Goal: Information Seeking & Learning: Learn about a topic

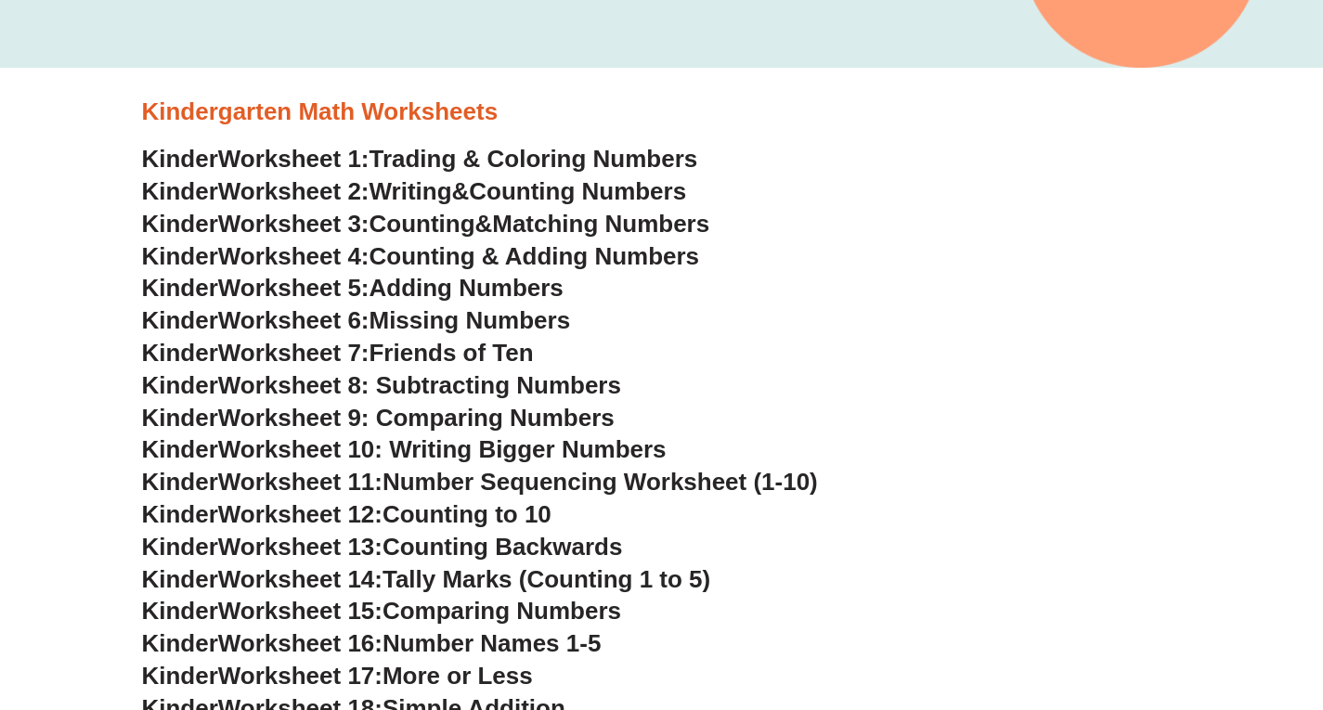
scroll to position [524, 0]
click at [447, 157] on span "Trading & Coloring Numbers" at bounding box center [533, 158] width 329 height 28
click at [442, 422] on span "Worksheet 9: Comparing Numbers" at bounding box center [416, 417] width 396 height 28
click at [441, 459] on span "Worksheet 10: Writing Bigger Numbers" at bounding box center [442, 448] width 448 height 28
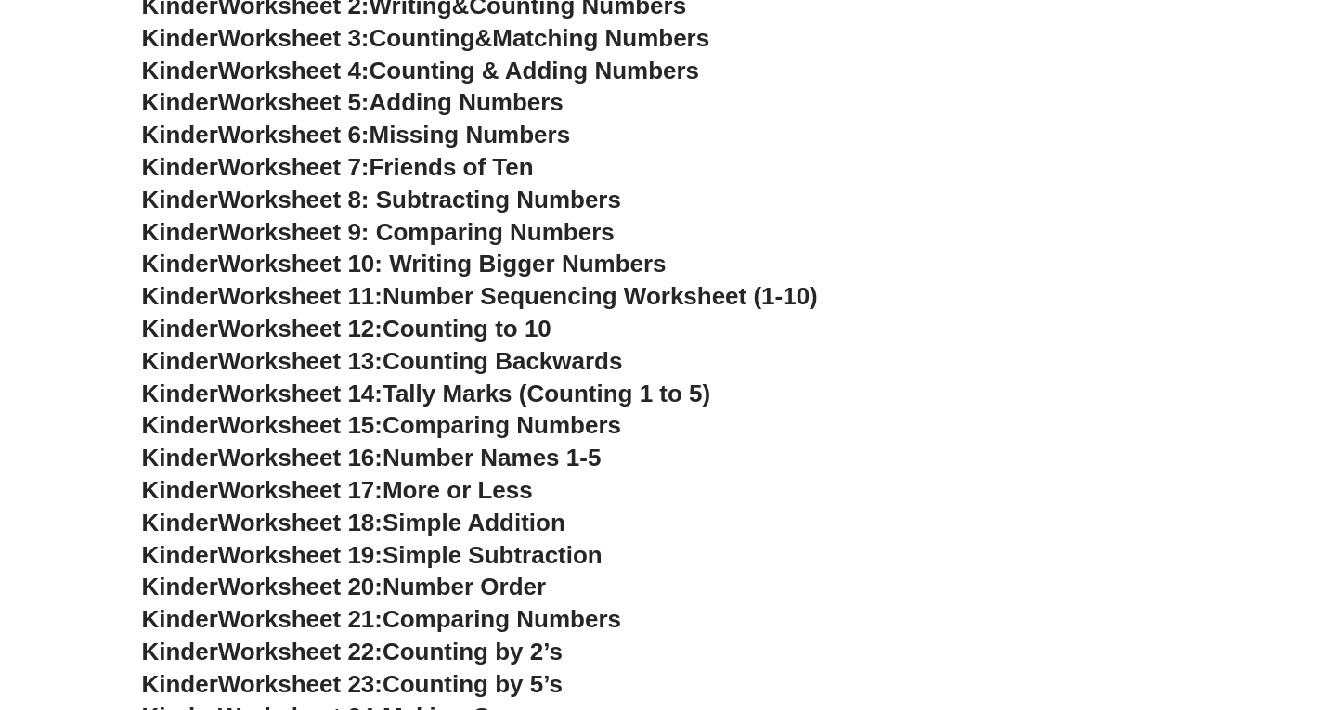
scroll to position [814, 0]
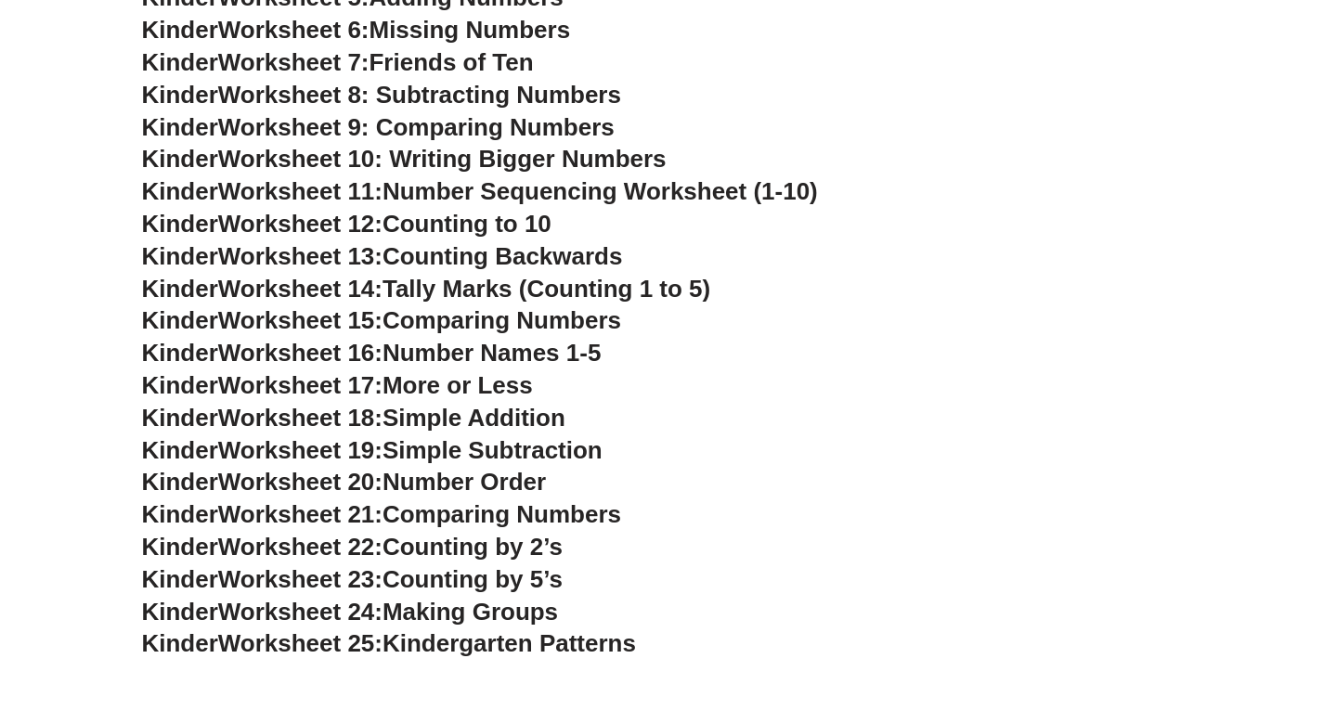
click at [437, 428] on span "Simple Addition" at bounding box center [473, 418] width 183 height 28
click at [453, 421] on span "Simple Addition" at bounding box center [473, 418] width 183 height 28
click at [366, 418] on span "Worksheet 18:" at bounding box center [300, 418] width 164 height 28
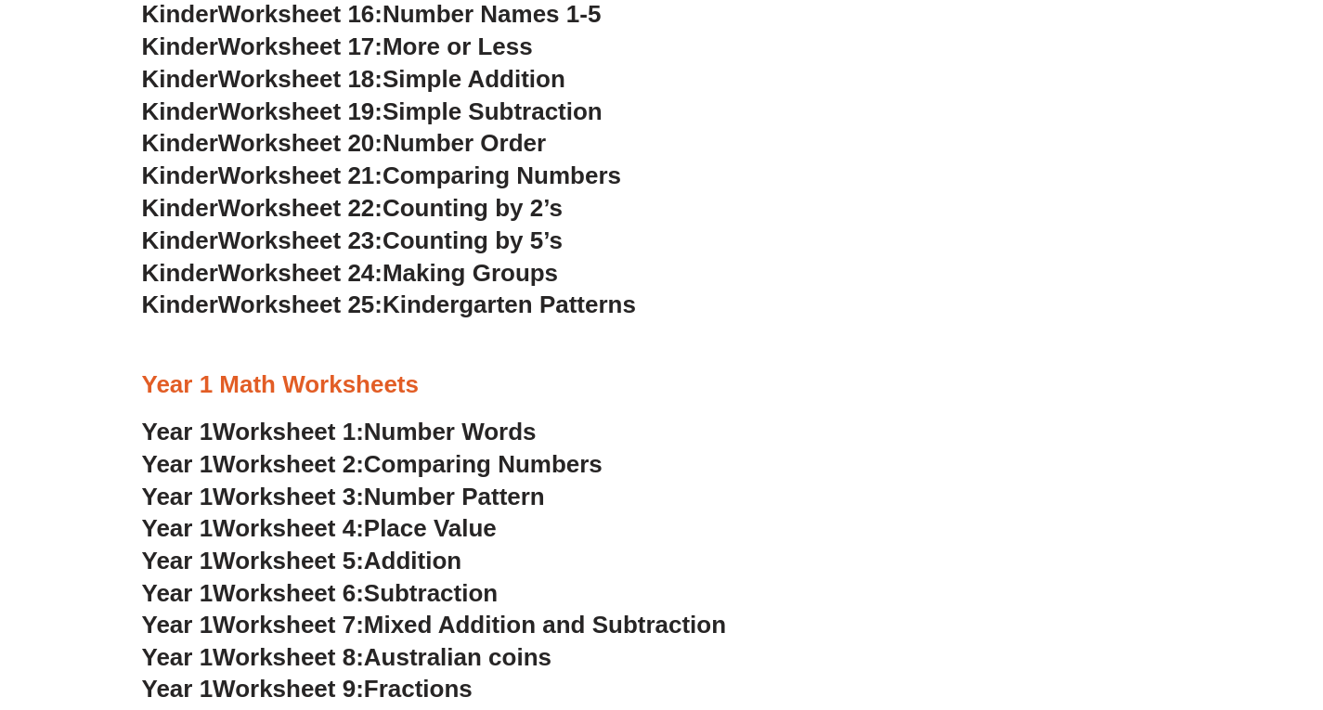
scroll to position [1155, 0]
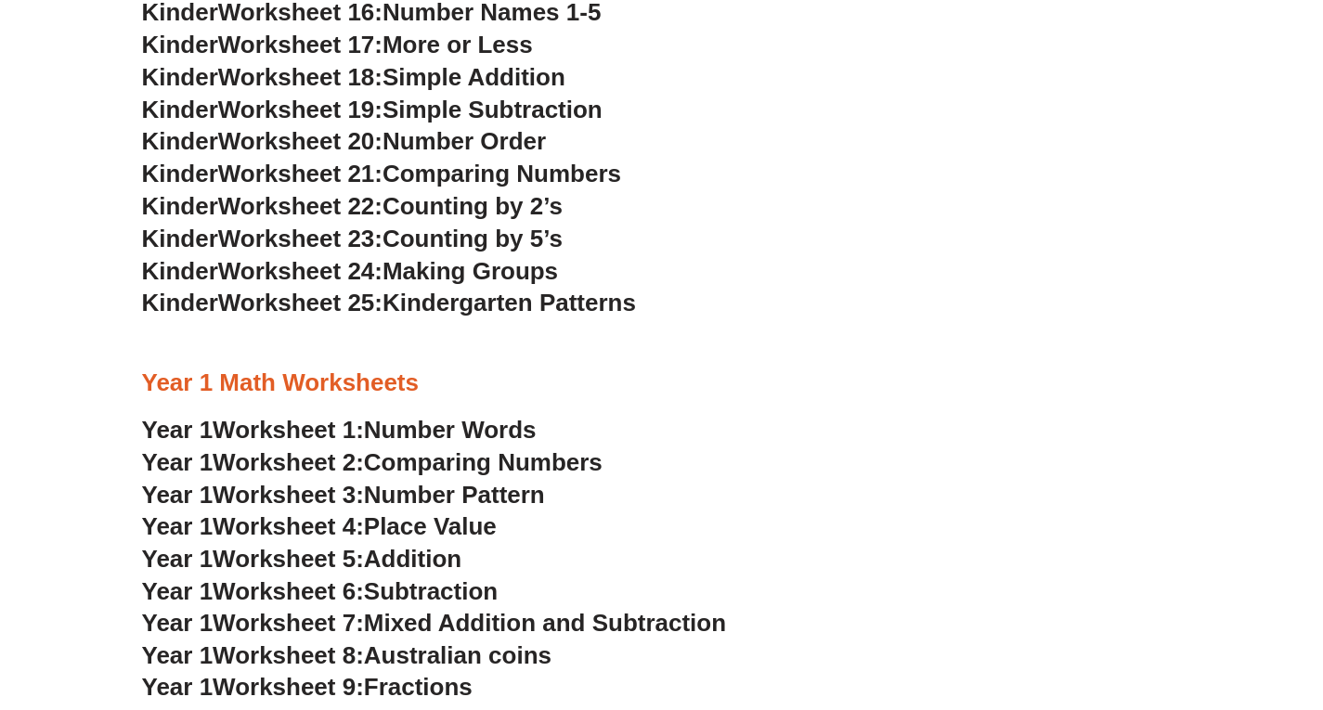
click at [401, 434] on span "Number Words" at bounding box center [450, 430] width 173 height 28
click at [402, 461] on span "Comparing Numbers" at bounding box center [483, 462] width 239 height 28
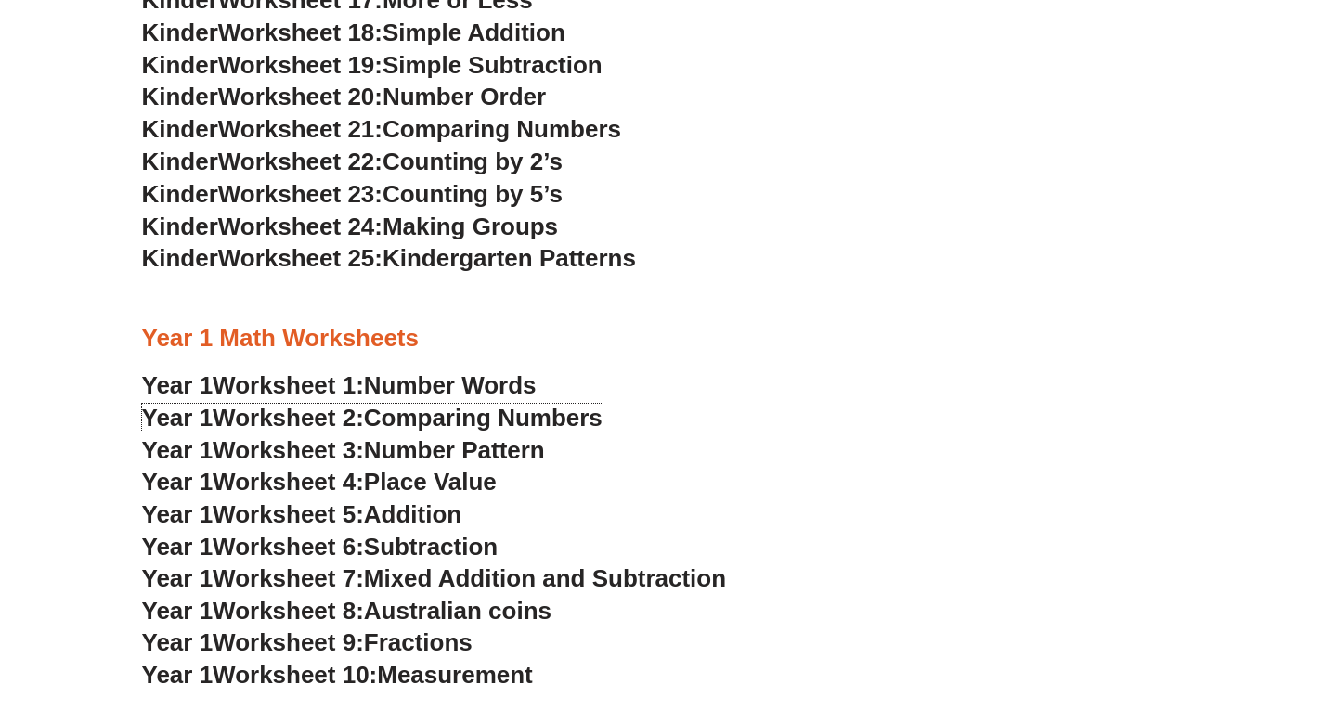
scroll to position [1200, 0]
click at [437, 449] on span "Number Pattern" at bounding box center [454, 449] width 181 height 28
click at [435, 475] on span "Place Value" at bounding box center [430, 481] width 133 height 28
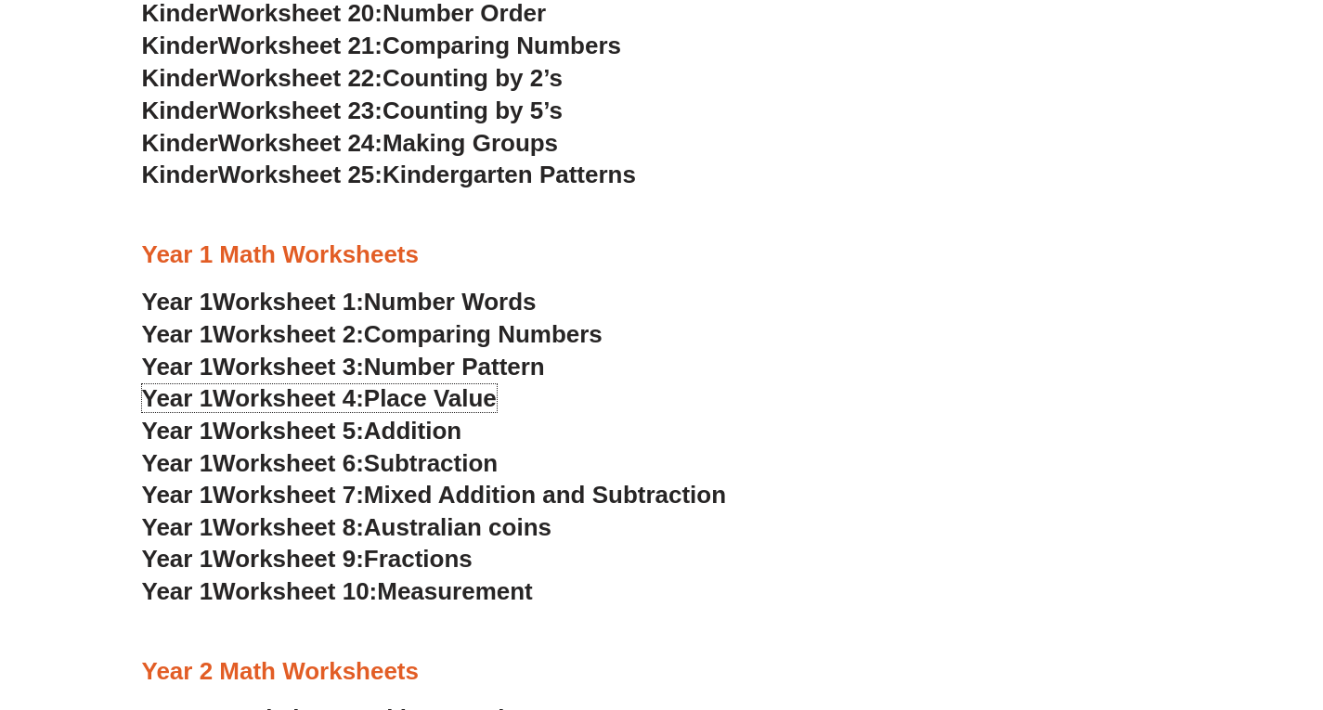
scroll to position [1284, 0]
click at [441, 428] on span "Addition" at bounding box center [412, 430] width 97 height 28
click at [443, 458] on span "Subtraction" at bounding box center [431, 462] width 134 height 28
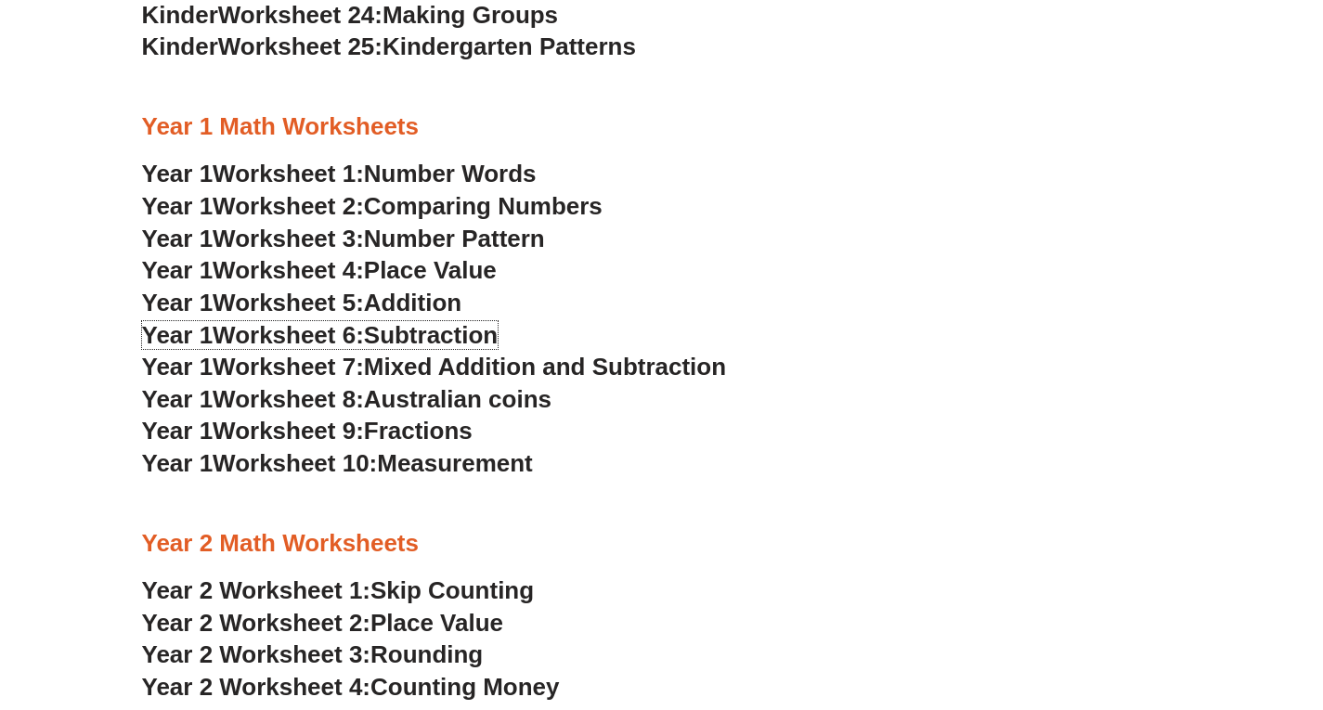
scroll to position [1412, 0]
click at [588, 360] on span "Mixed Addition and Subtraction" at bounding box center [545, 366] width 362 height 28
click at [536, 397] on span "Australian coins" at bounding box center [457, 398] width 187 height 28
